Goal: Find contact information: Find contact information

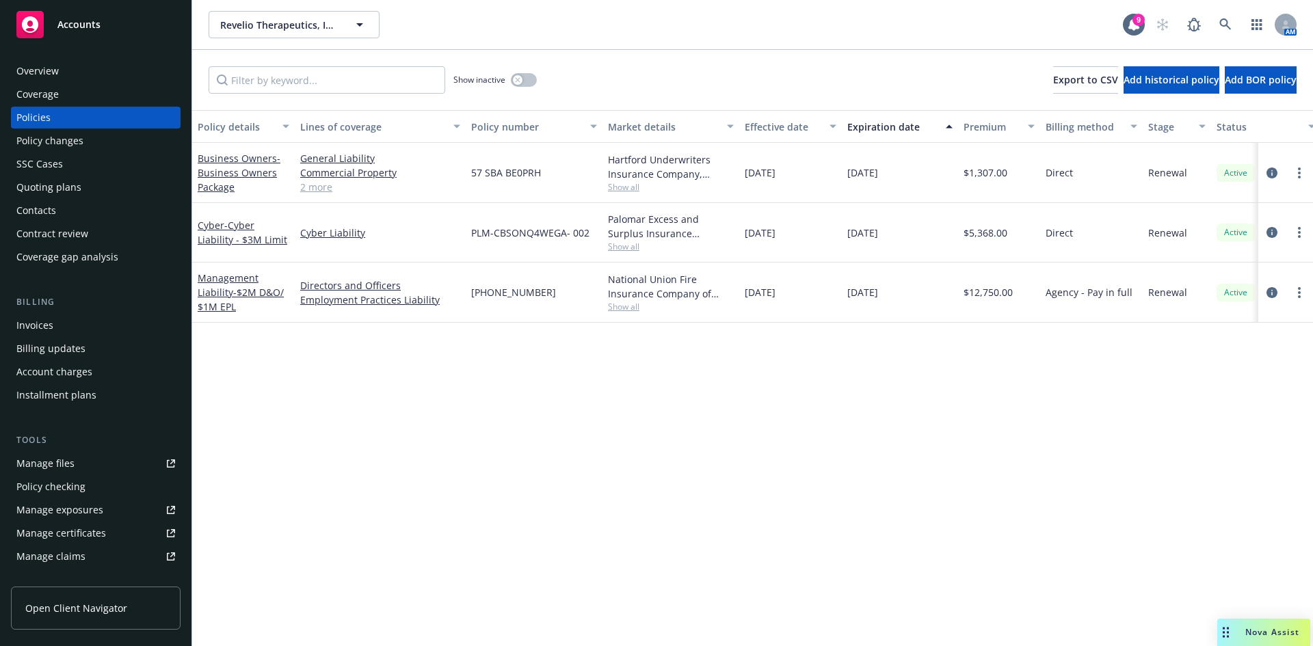
click at [1212, 25] on div "AM" at bounding box center [1223, 24] width 148 height 27
click at [1224, 20] on icon at bounding box center [1225, 24] width 12 height 12
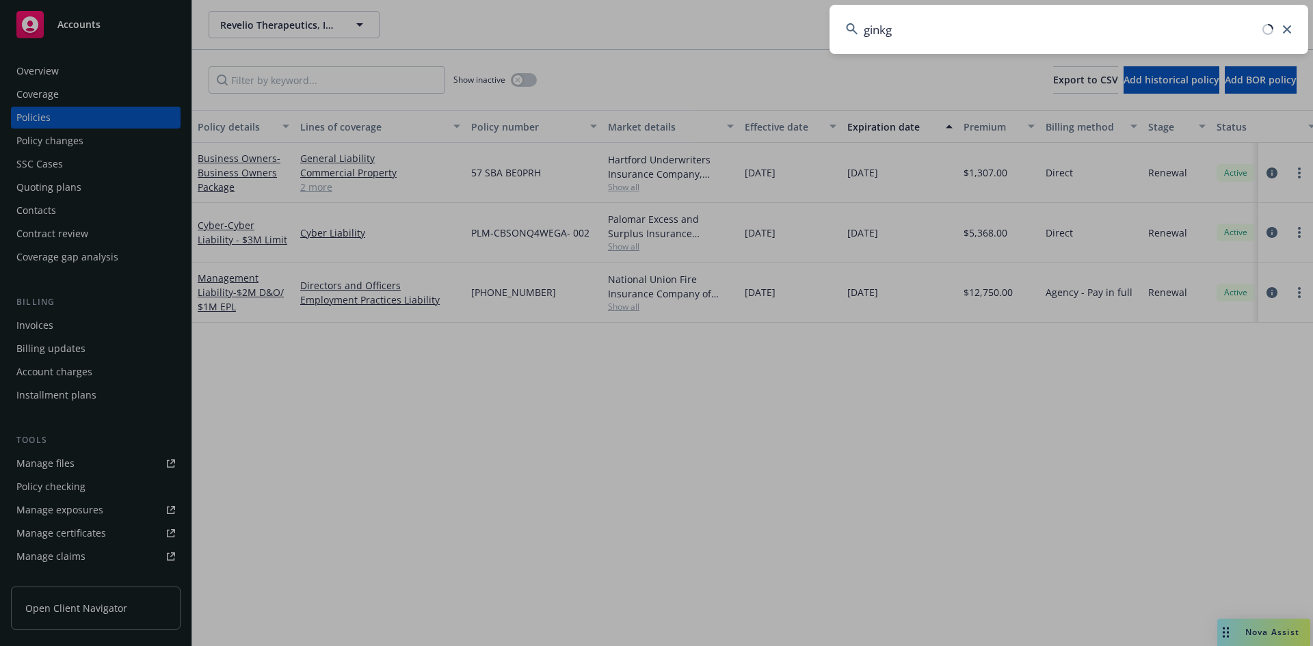
type input "ginkgo"
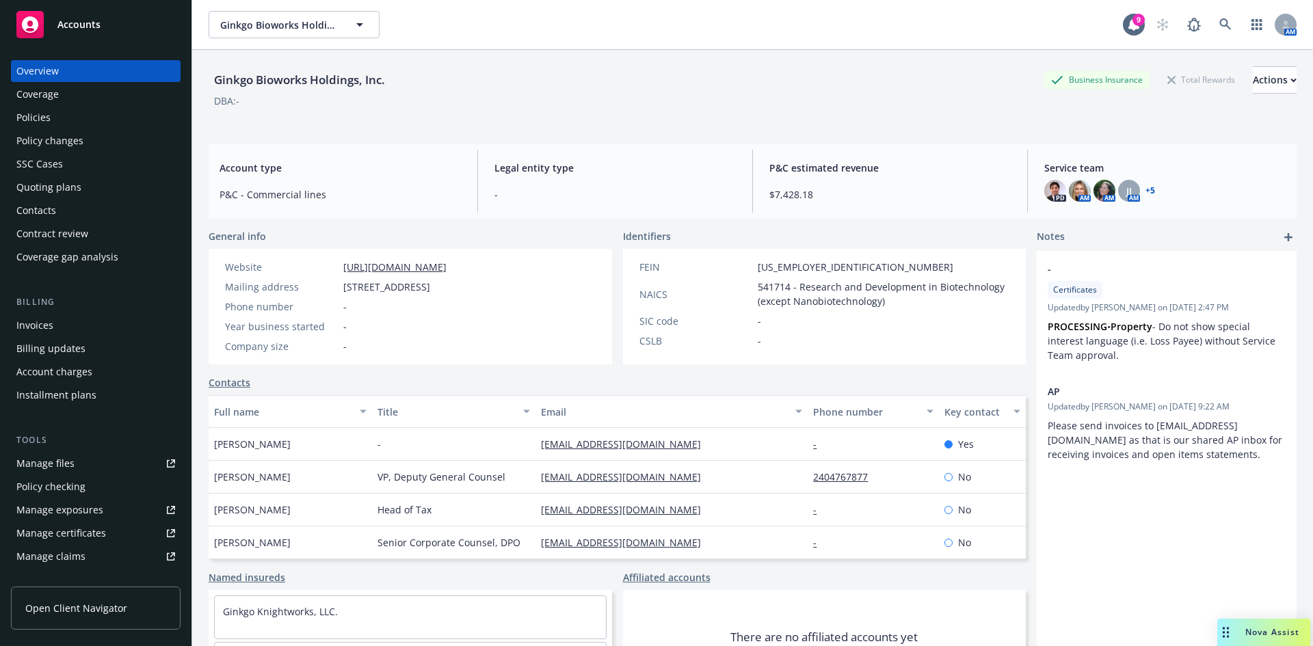
click at [58, 209] on div "Contacts" at bounding box center [95, 211] width 159 height 22
